Goal: Information Seeking & Learning: Find specific fact

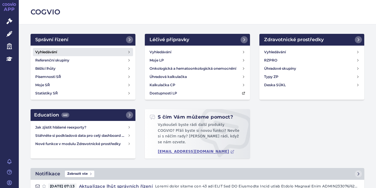
click at [45, 51] on h4 "Vyhledávání" at bounding box center [46, 52] width 22 height 6
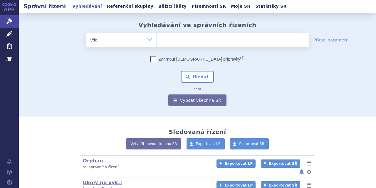
click at [165, 37] on ul at bounding box center [233, 39] width 152 height 12
click at [157, 37] on select at bounding box center [156, 39] width 0 height 15
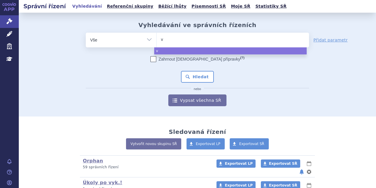
type input "vy"
type input "vyl"
type input "vylo"
type input "vyloy"
select select "vyloy"
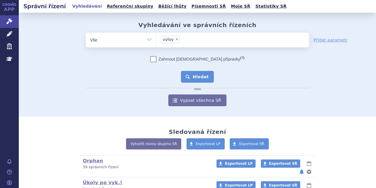
click at [194, 75] on button "Hledat" at bounding box center [197, 77] width 33 height 12
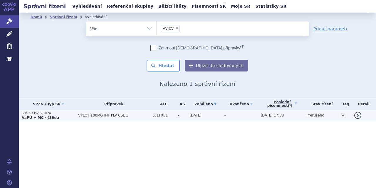
click at [73, 115] on p "SUKLS335202/2024" at bounding box center [48, 113] width 53 height 4
